Goal: Task Accomplishment & Management: Use online tool/utility

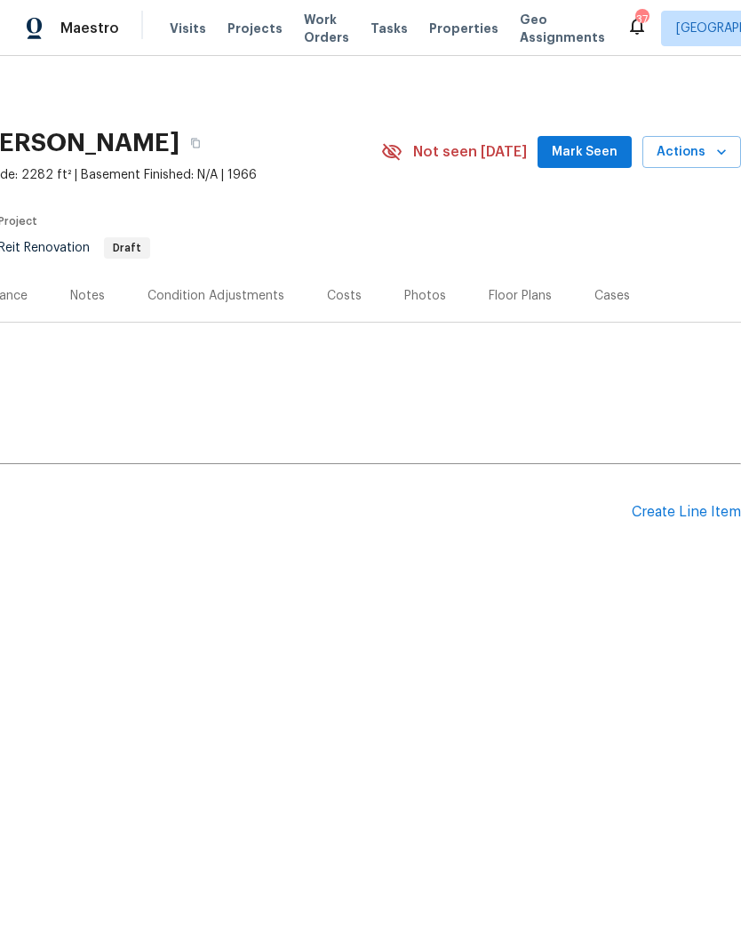
scroll to position [0, 263]
click at [688, 515] on div "Create Line Item" at bounding box center [686, 512] width 109 height 17
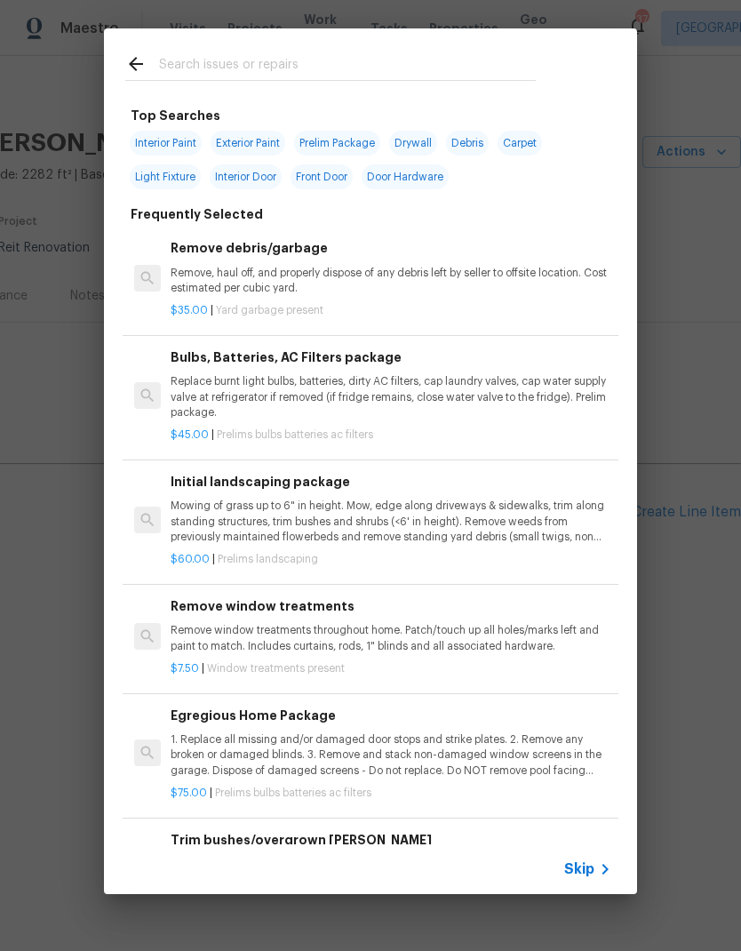
click at [250, 55] on input "text" at bounding box center [347, 66] width 377 height 27
type input "Found"
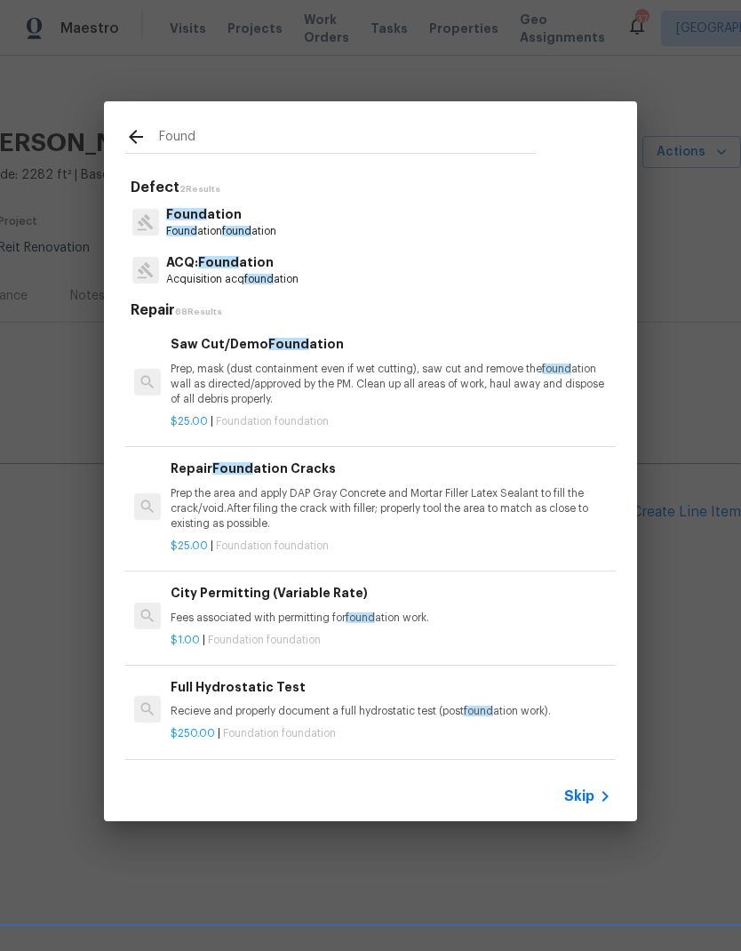
click at [224, 268] on span "Found" at bounding box center [218, 262] width 41 height 12
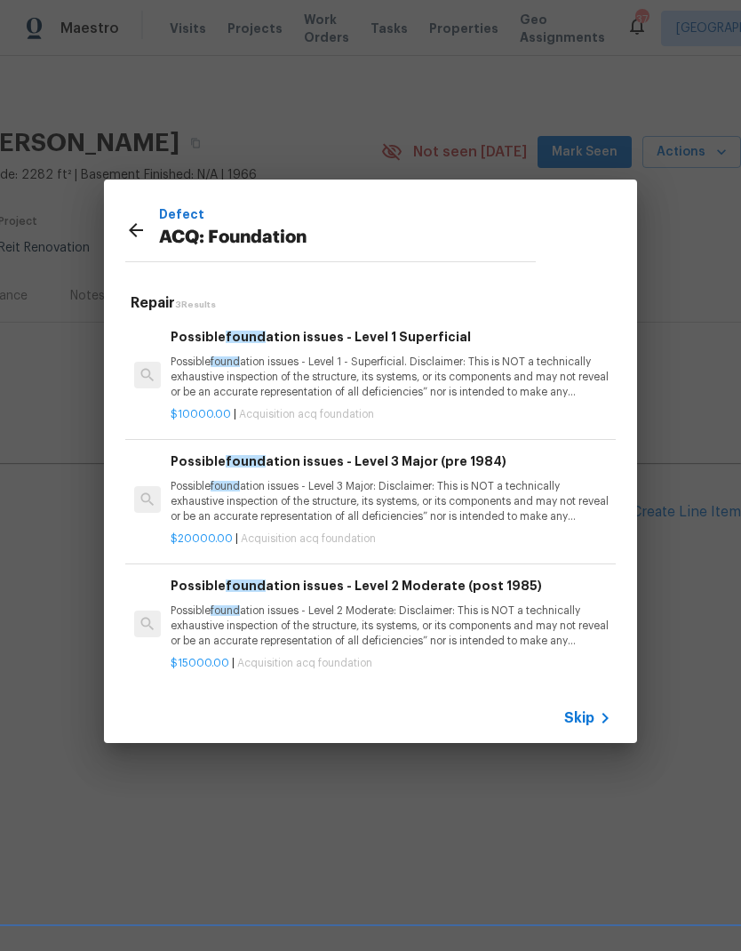
click at [140, 222] on icon at bounding box center [135, 230] width 21 height 21
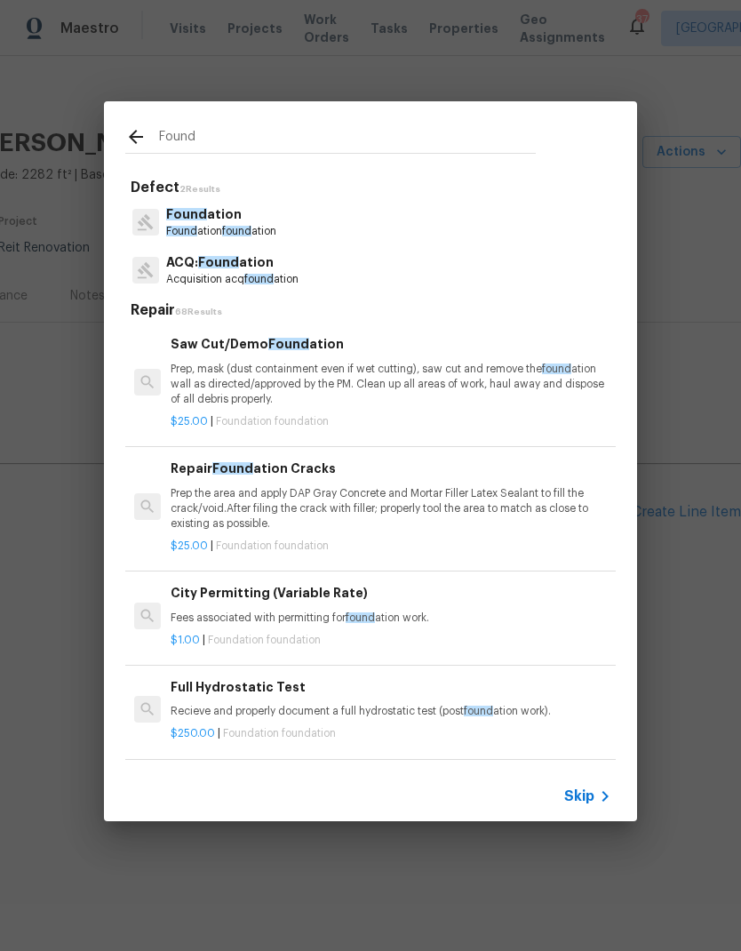
click at [220, 140] on input "Found" at bounding box center [347, 139] width 377 height 27
click at [237, 223] on p "Found ation" at bounding box center [221, 214] width 110 height 19
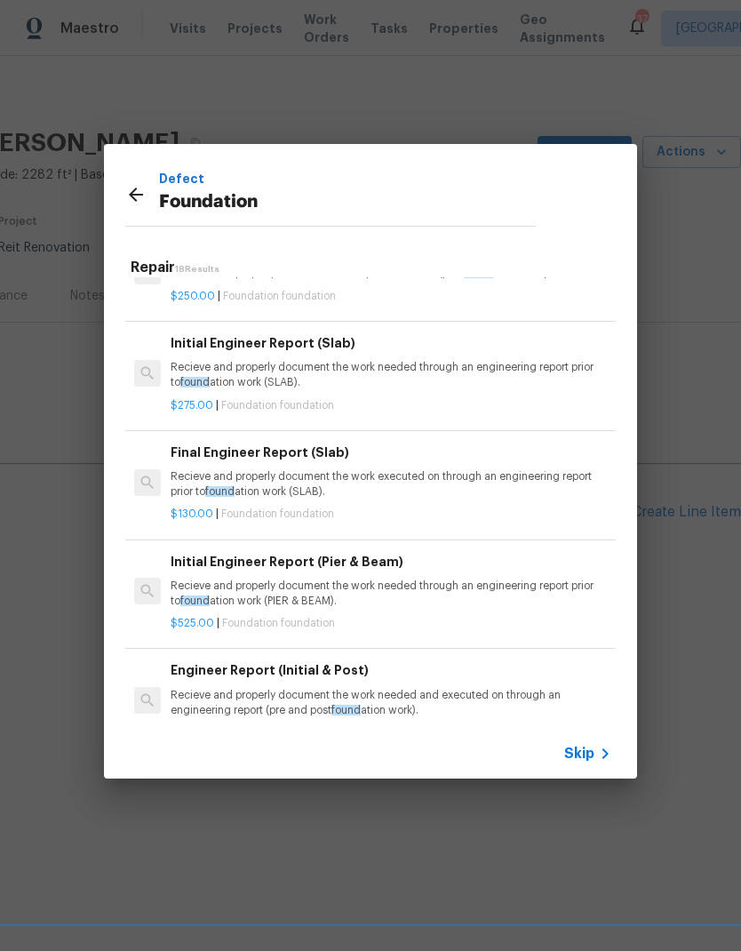
scroll to position [392, 0]
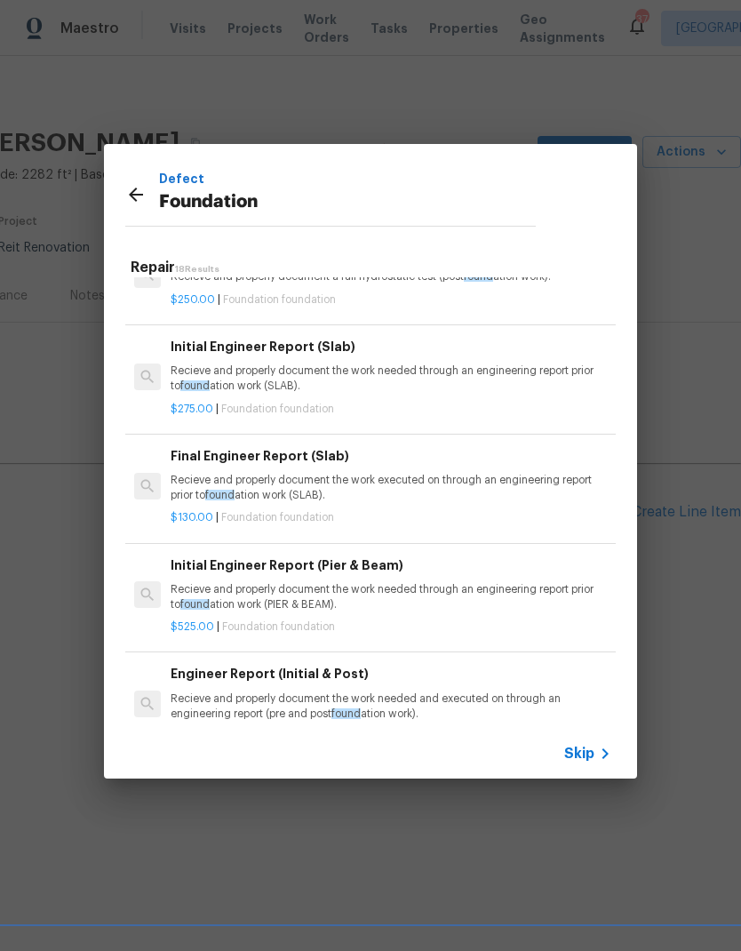
click at [412, 378] on p "Recieve and properly document the work needed through an engineering report pri…" at bounding box center [391, 379] width 441 height 30
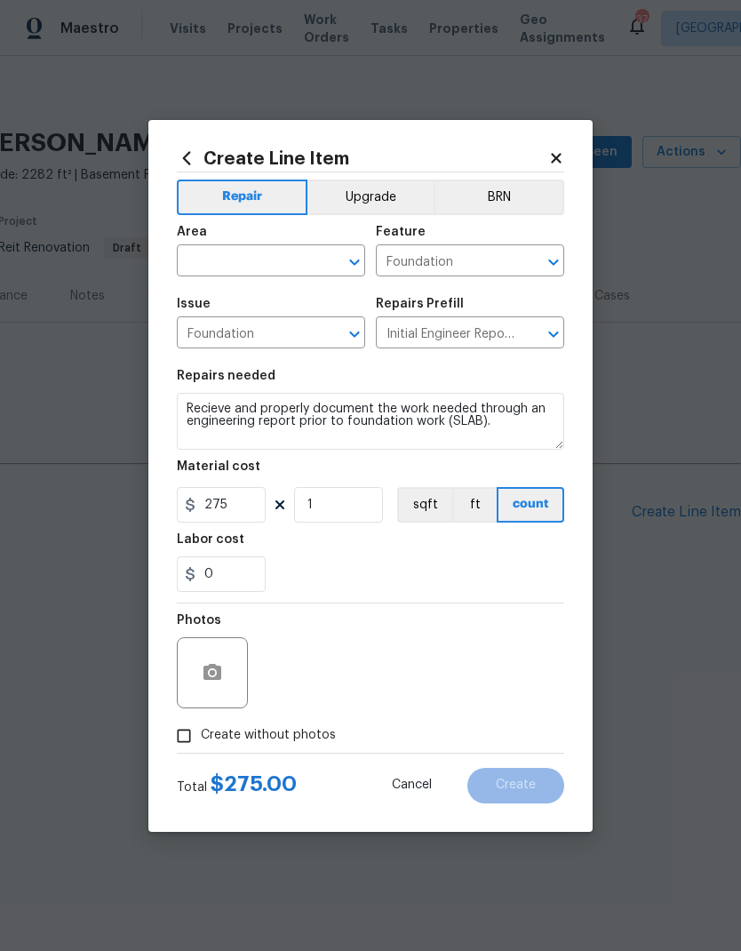
click at [389, 356] on div "Issue Foundation ​ Repairs Prefill Initial Engineer Report (Slab) $275.00 ​" at bounding box center [370, 323] width 387 height 72
click at [293, 249] on input "text" at bounding box center [246, 263] width 139 height 28
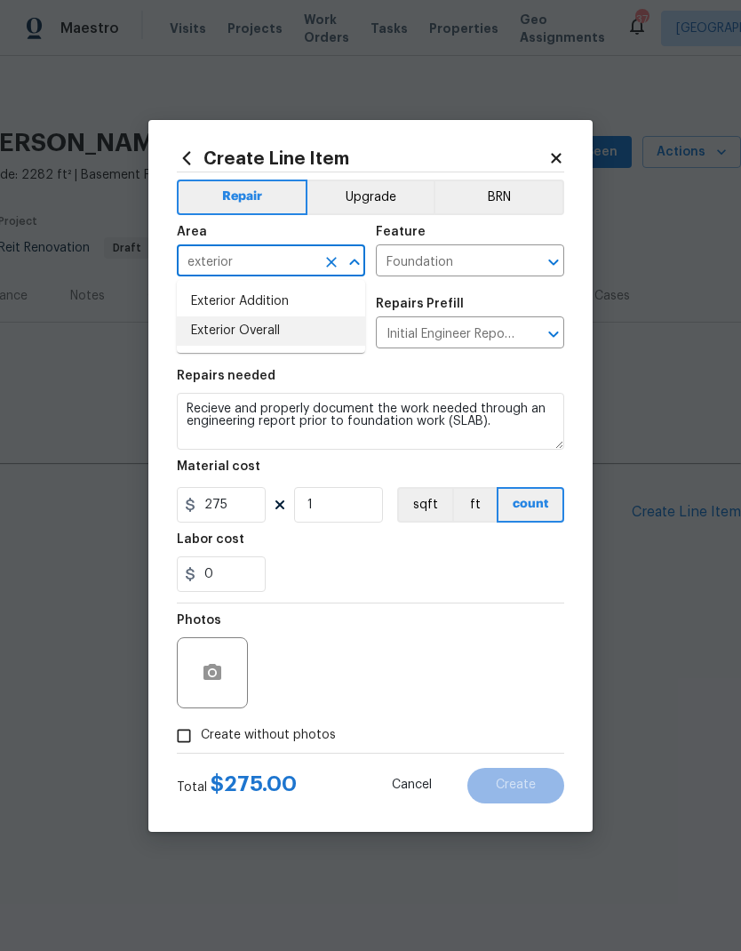
click at [290, 322] on li "Exterior Overall" at bounding box center [271, 330] width 188 height 29
type input "Exterior Overall"
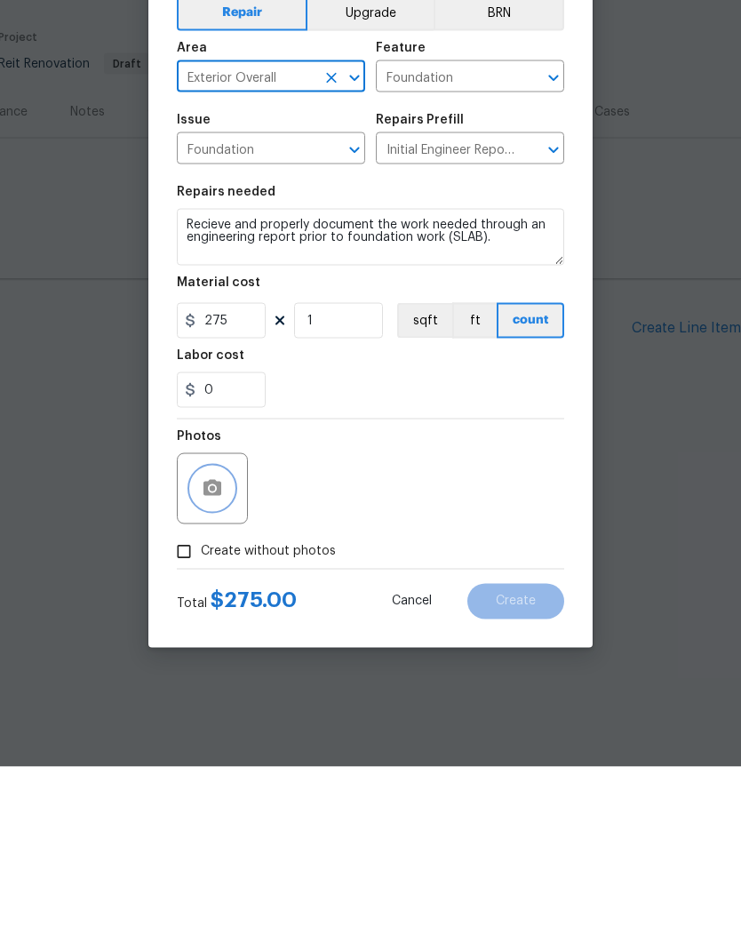
click at [213, 669] on circle "button" at bounding box center [212, 671] width 5 height 5
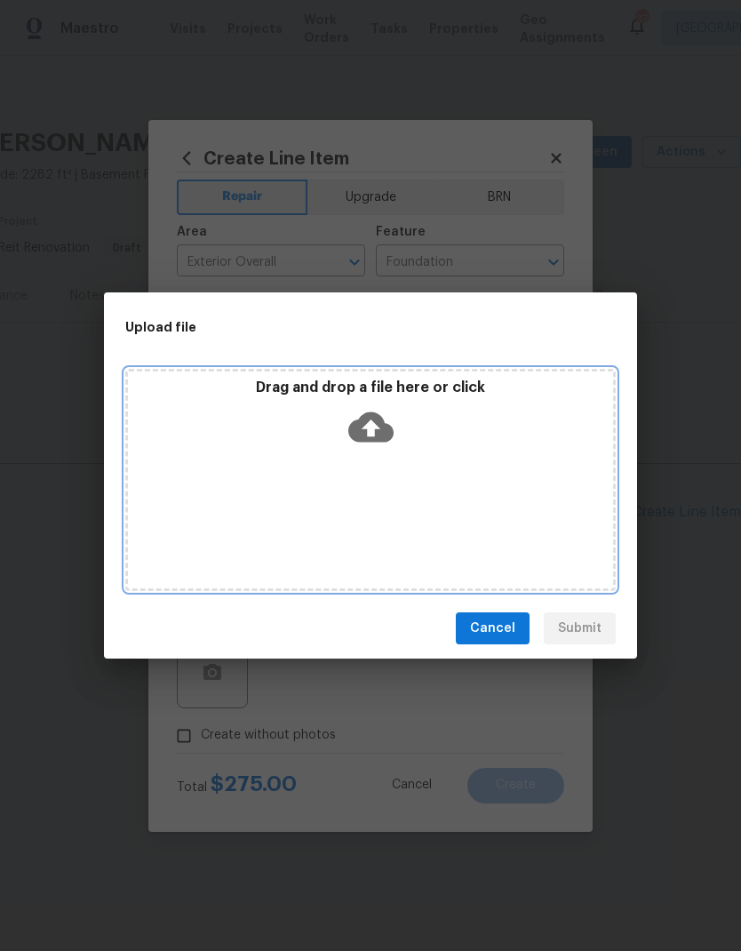
click at [370, 421] on icon at bounding box center [370, 426] width 45 height 45
